Goal: Task Accomplishment & Management: Use online tool/utility

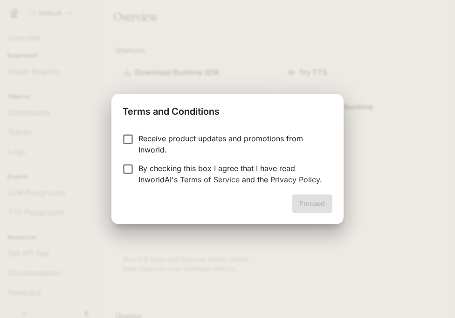
click at [261, 166] on p "By checking this box I agree that I have read InworldAI's Terms of Service and …" at bounding box center [231, 174] width 186 height 22
click at [258, 169] on p "By checking this box I agree that I have read InworldAI's Terms of Service and …" at bounding box center [231, 174] width 186 height 22
click at [308, 204] on button "Proceed" at bounding box center [312, 203] width 41 height 19
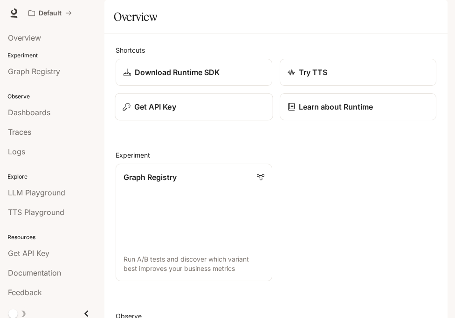
click at [246, 112] on div "Get API Key" at bounding box center [194, 106] width 142 height 11
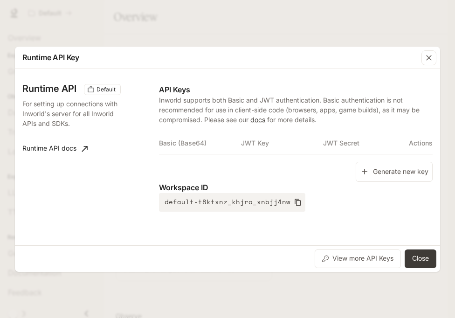
click at [365, 177] on button "Generate new key" at bounding box center [394, 172] width 77 height 20
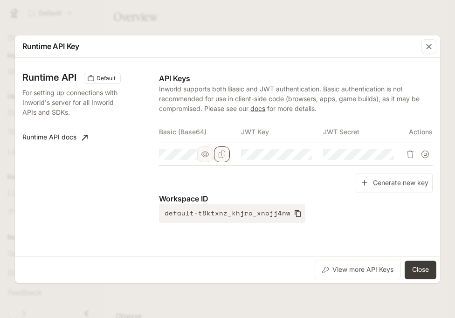
click at [221, 155] on icon "Copy Basic (Base64)" at bounding box center [222, 154] width 7 height 7
click at [424, 267] on button "Close" at bounding box center [421, 270] width 32 height 19
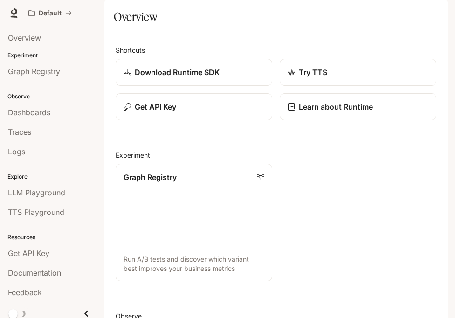
click at [431, 14] on icon "button" at bounding box center [434, 12] width 7 height 7
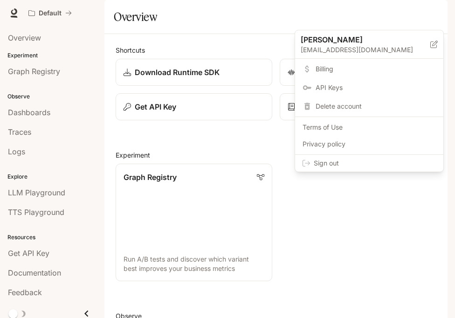
click at [405, 160] on span "Sign out" at bounding box center [375, 162] width 122 height 9
